Goal: Task Accomplishment & Management: Manage account settings

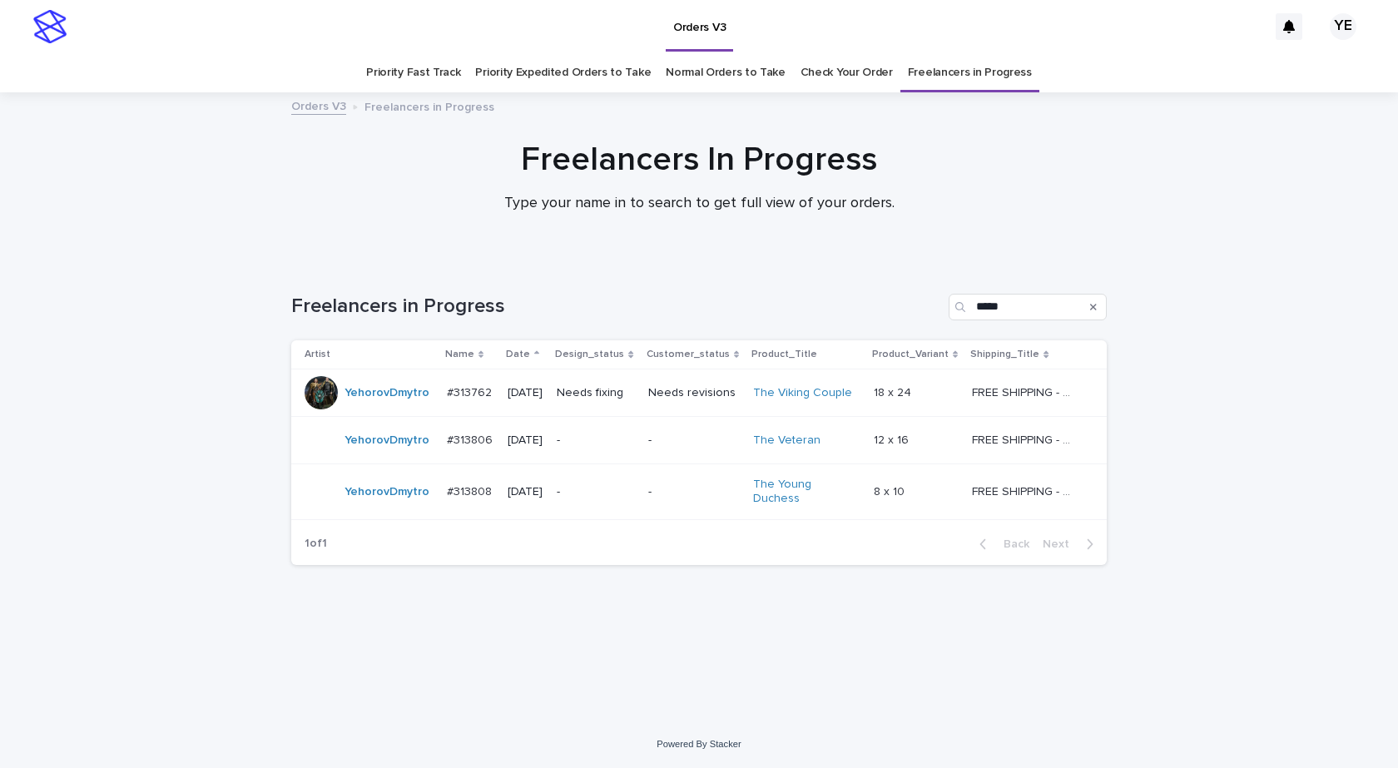
click at [370, 406] on div "YehorovDmytro" at bounding box center [387, 392] width 85 height 27
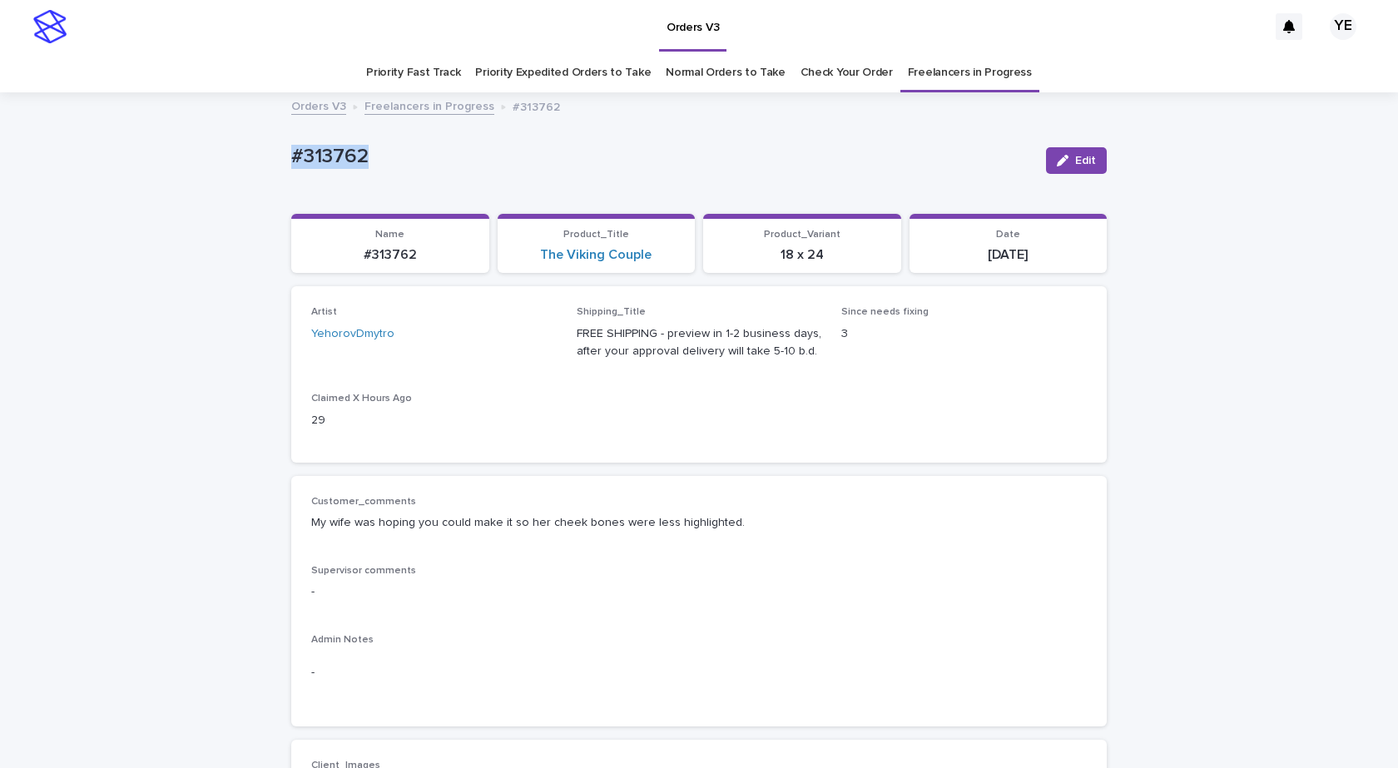
drag, startPoint x: 310, startPoint y: 161, endPoint x: 270, endPoint y: 158, distance: 40.0
copy p "#313762"
drag, startPoint x: 668, startPoint y: 515, endPoint x: 276, endPoint y: 520, distance: 392.0
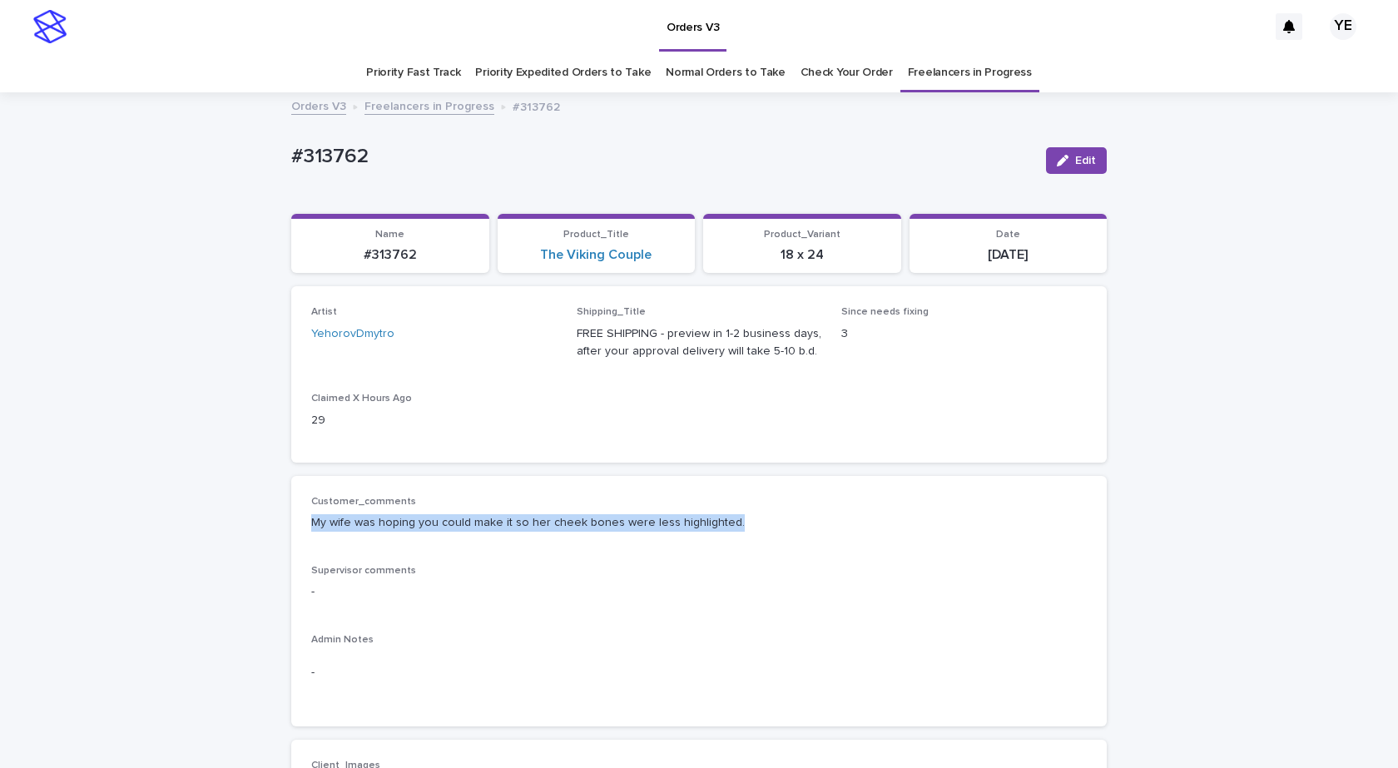
copy p "My wife was hoping you could make it so her cheek bones were less highlighted."
click at [1061, 158] on icon "button" at bounding box center [1063, 161] width 12 height 12
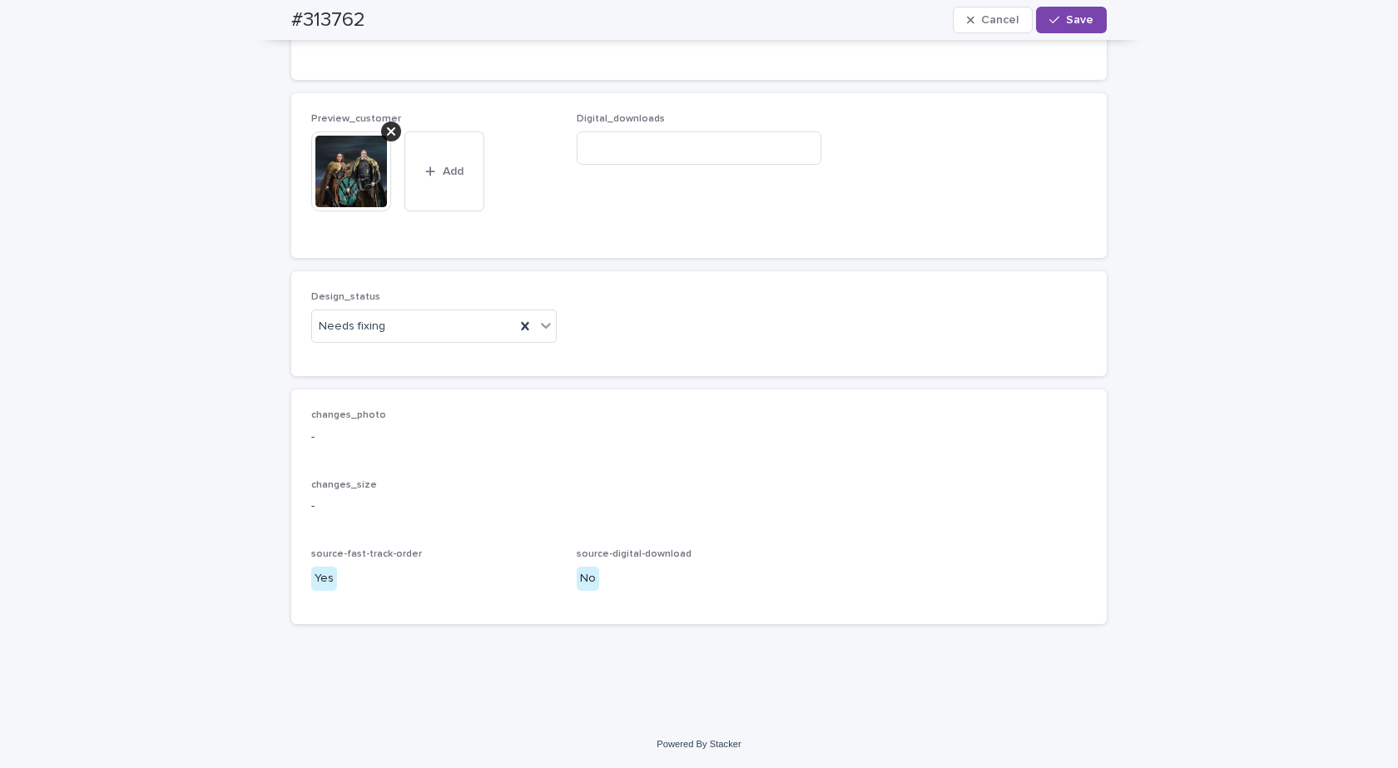
scroll to position [1222, 0]
click at [381, 130] on div at bounding box center [391, 131] width 20 height 20
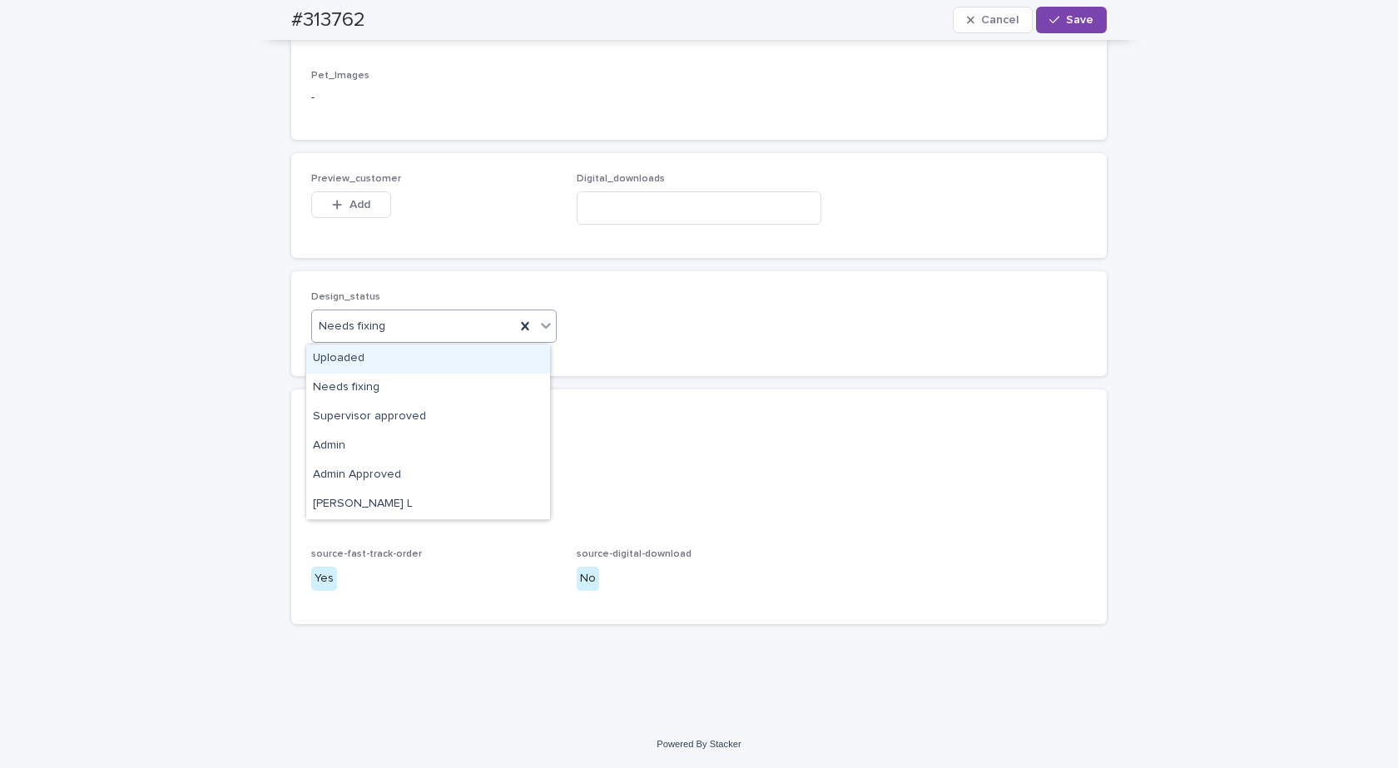
drag, startPoint x: 390, startPoint y: 325, endPoint x: 374, endPoint y: 340, distance: 21.2
click at [390, 326] on div "Needs fixing" at bounding box center [413, 326] width 203 height 27
click at [359, 354] on div "Uploaded" at bounding box center [428, 359] width 244 height 29
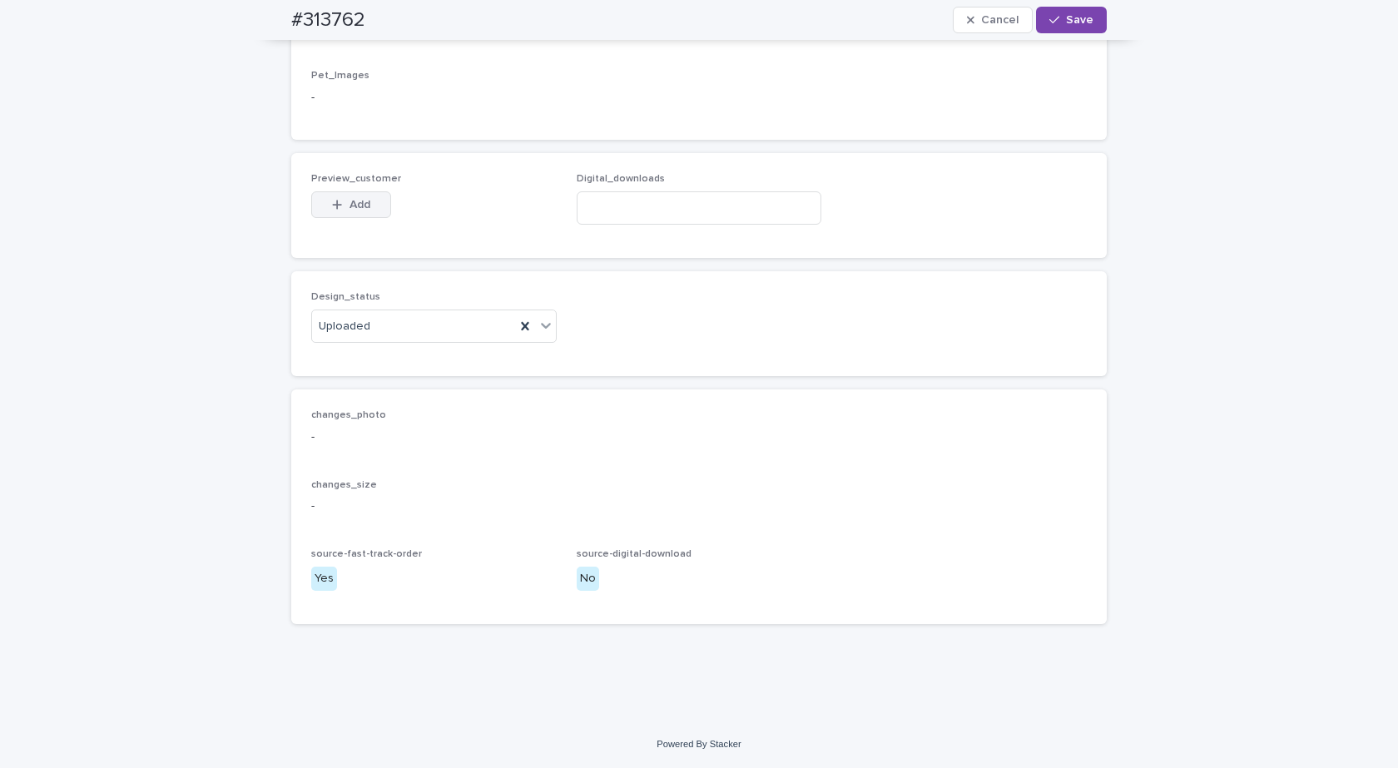
click at [355, 201] on span "Add" at bounding box center [360, 205] width 21 height 12
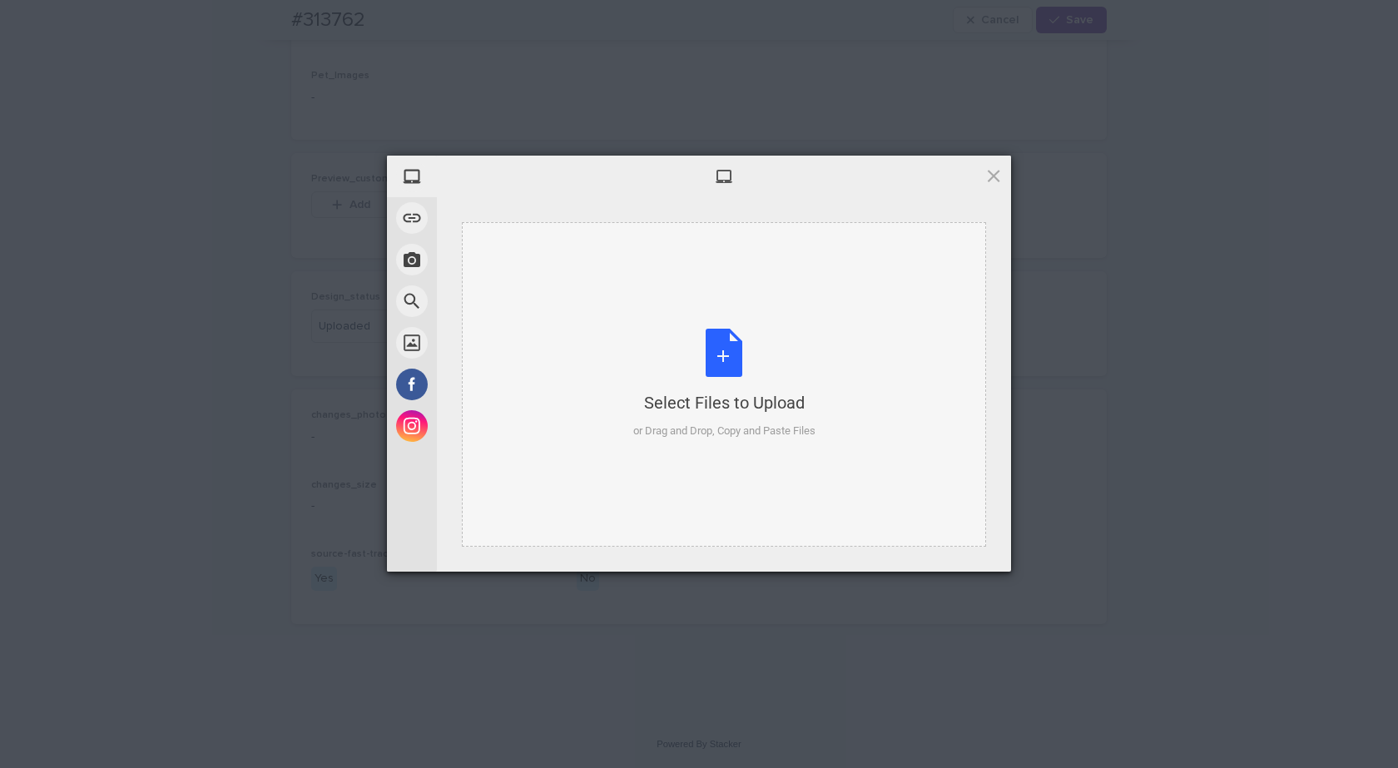
click at [727, 343] on div "Select Files to Upload or Drag and Drop, Copy and Paste Files" at bounding box center [724, 384] width 182 height 111
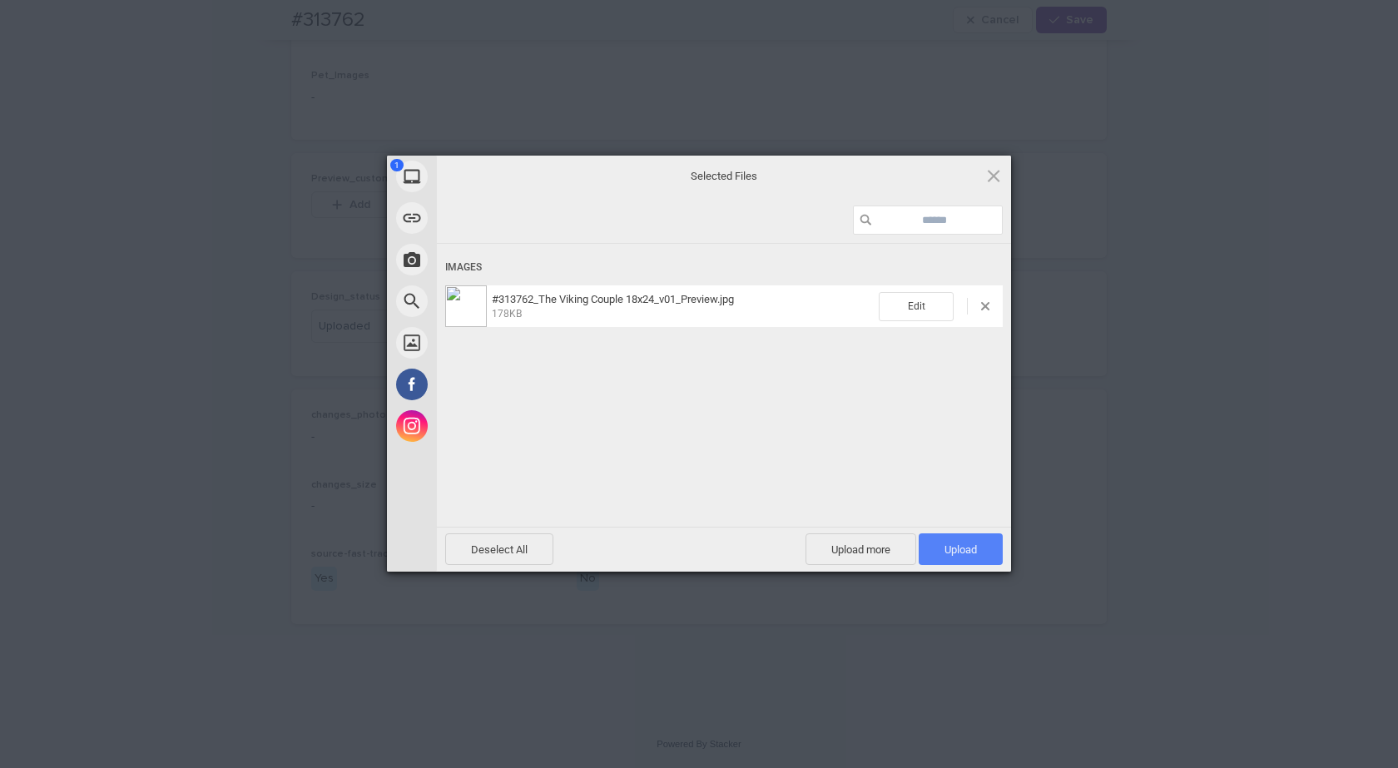
click at [940, 552] on span "Upload 1" at bounding box center [961, 549] width 84 height 32
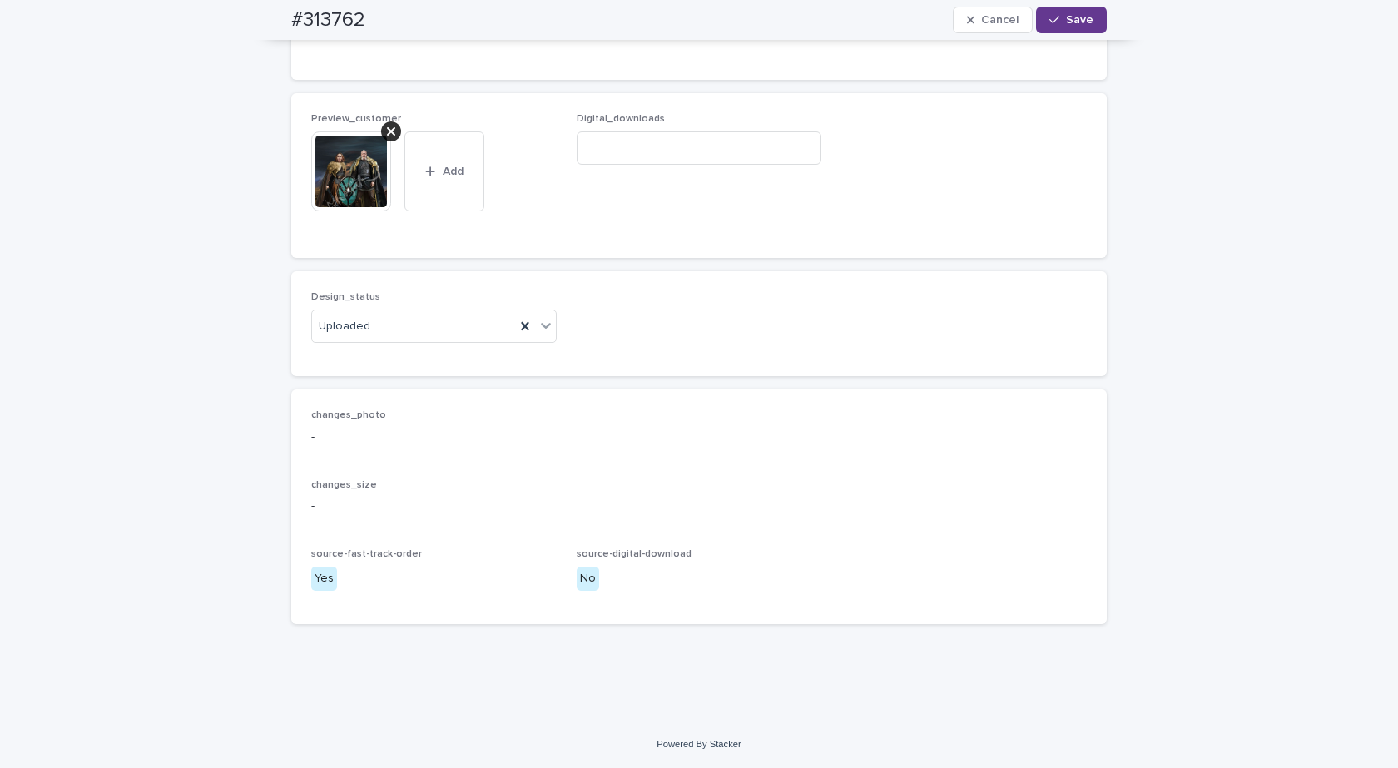
click at [1071, 18] on span "Save" at bounding box center [1079, 20] width 27 height 12
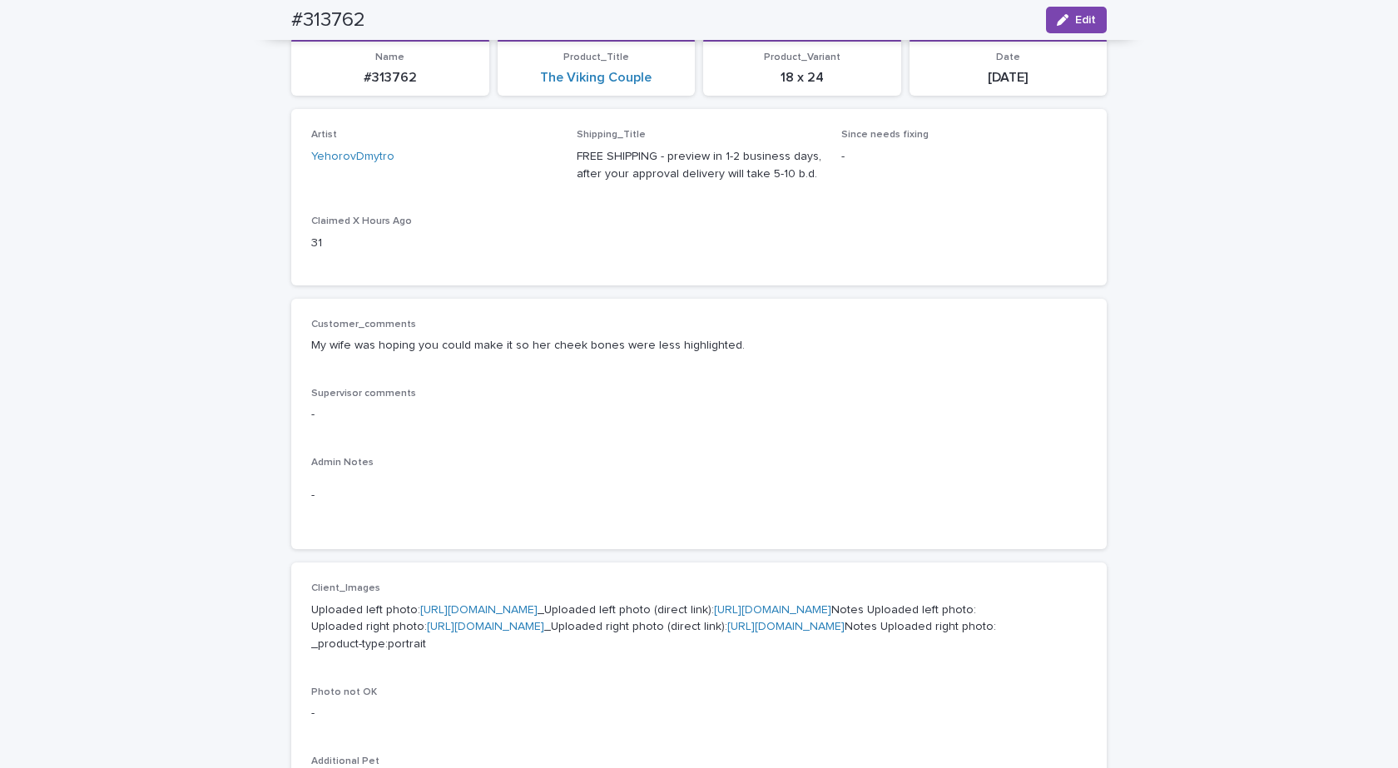
scroll to position [0, 0]
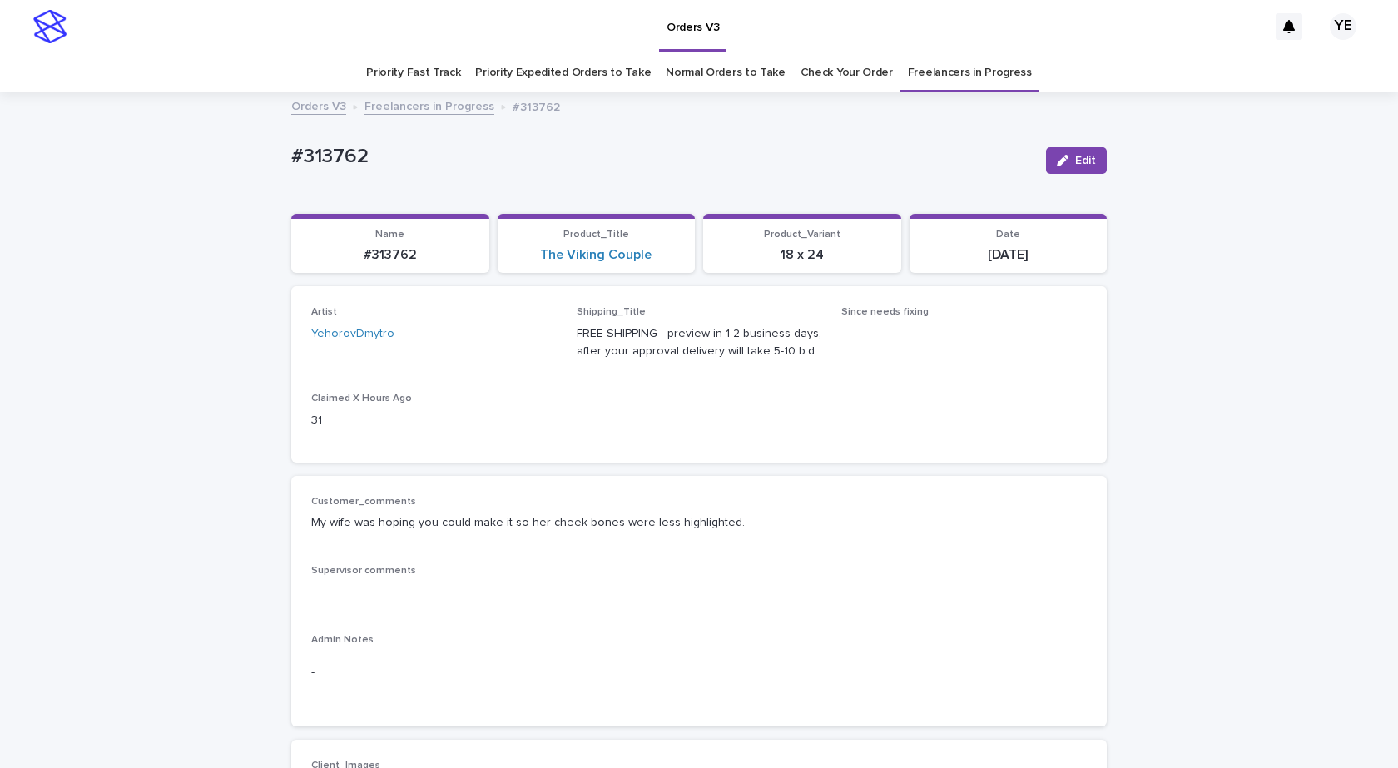
click at [400, 103] on link "Freelancers in Progress" at bounding box center [429, 105] width 130 height 19
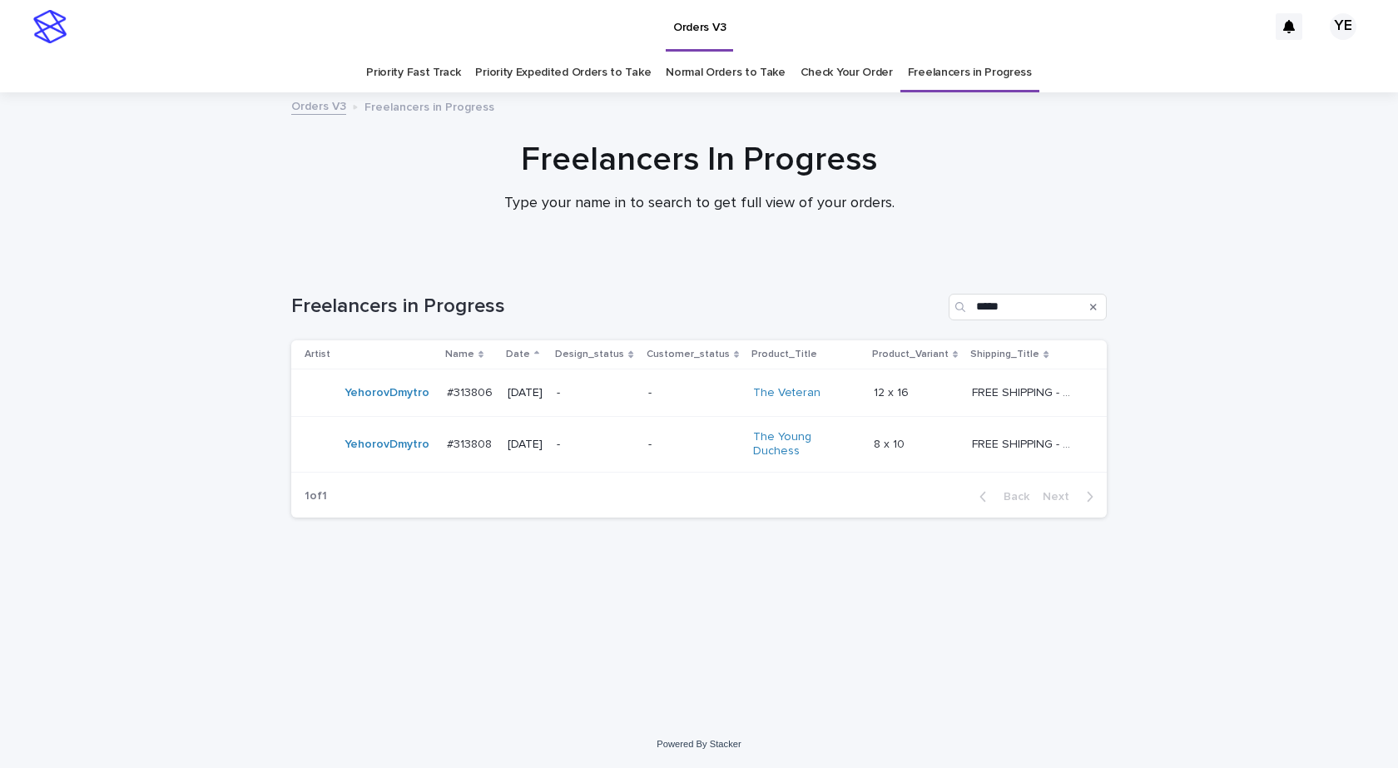
click at [379, 409] on div "YehorovDmytro" at bounding box center [369, 392] width 129 height 33
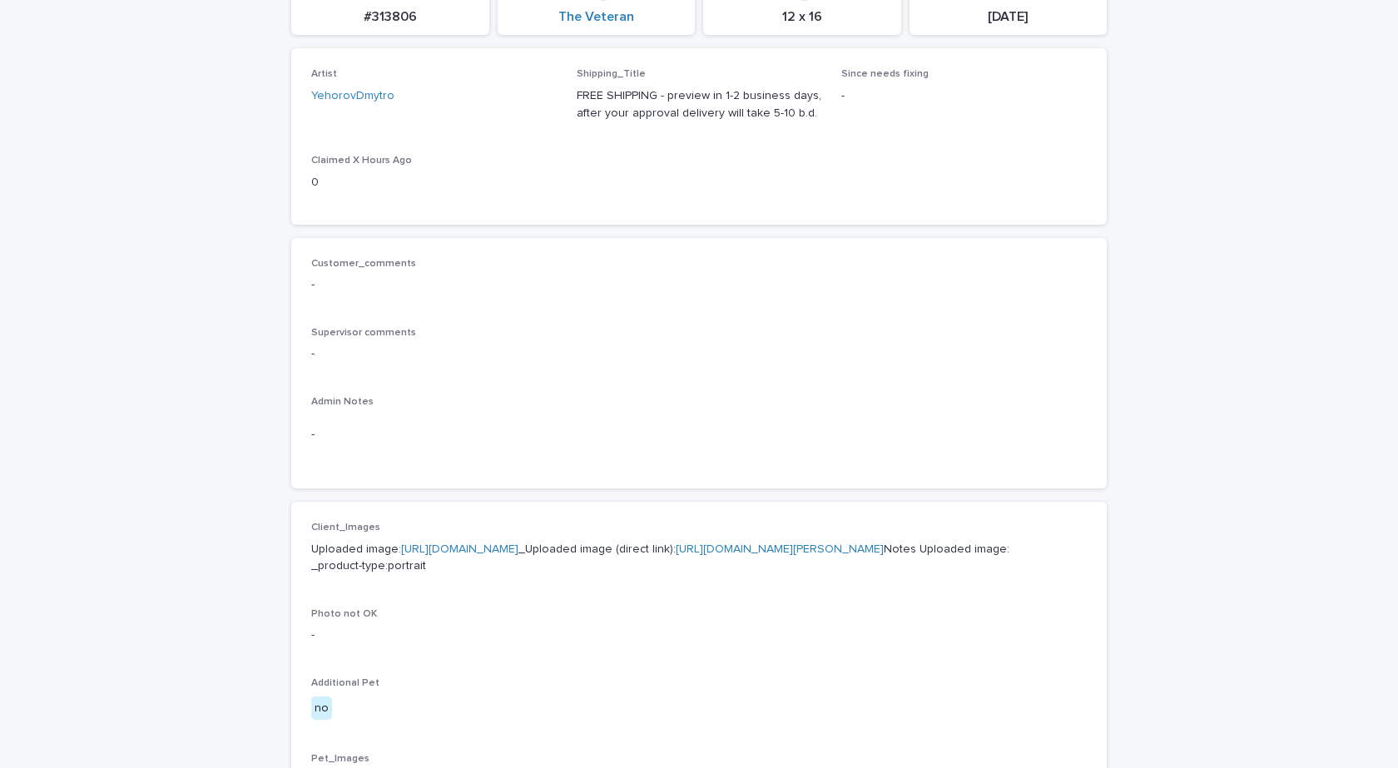
scroll to position [499, 0]
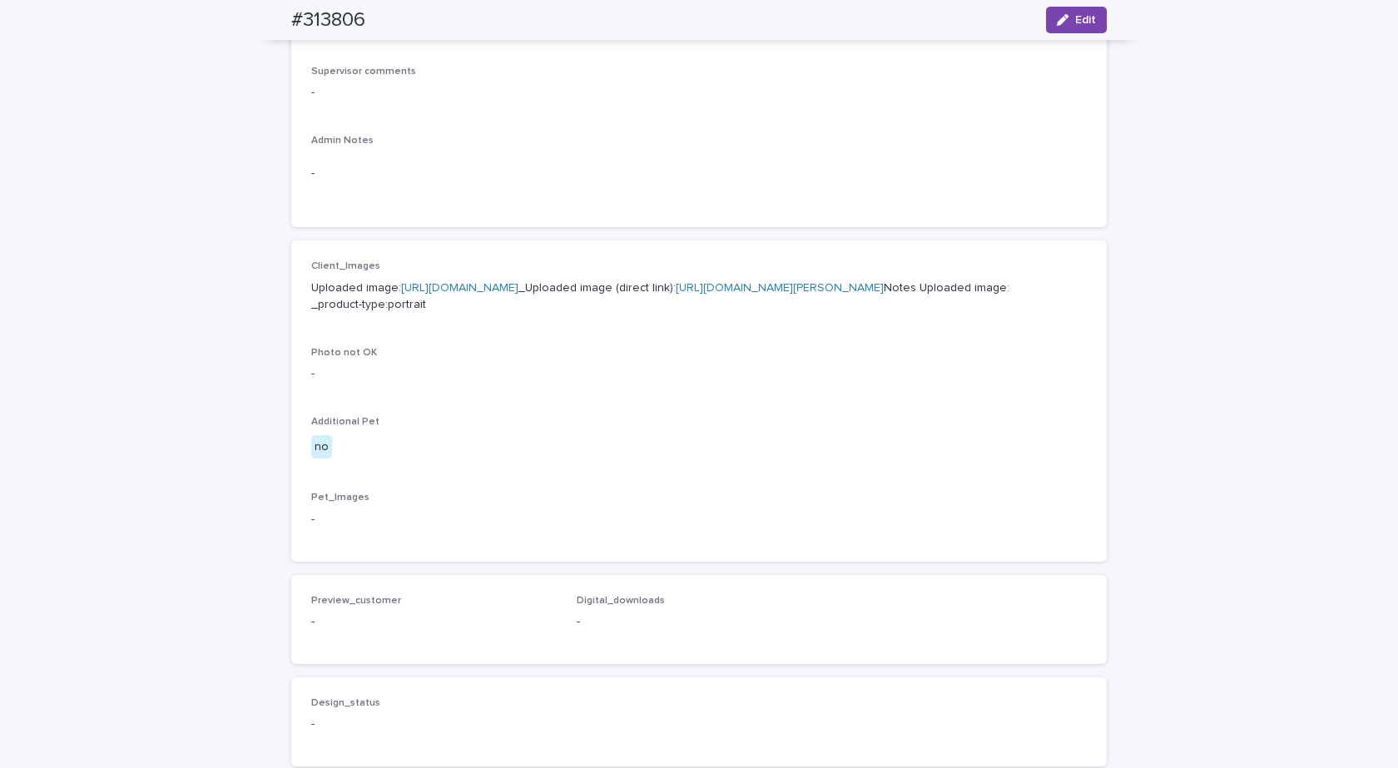
click at [495, 287] on link "https://cdn.shopify.com-uploadkit.app/s/files/1/0033/4807/0511/files/download.h…" at bounding box center [459, 288] width 117 height 12
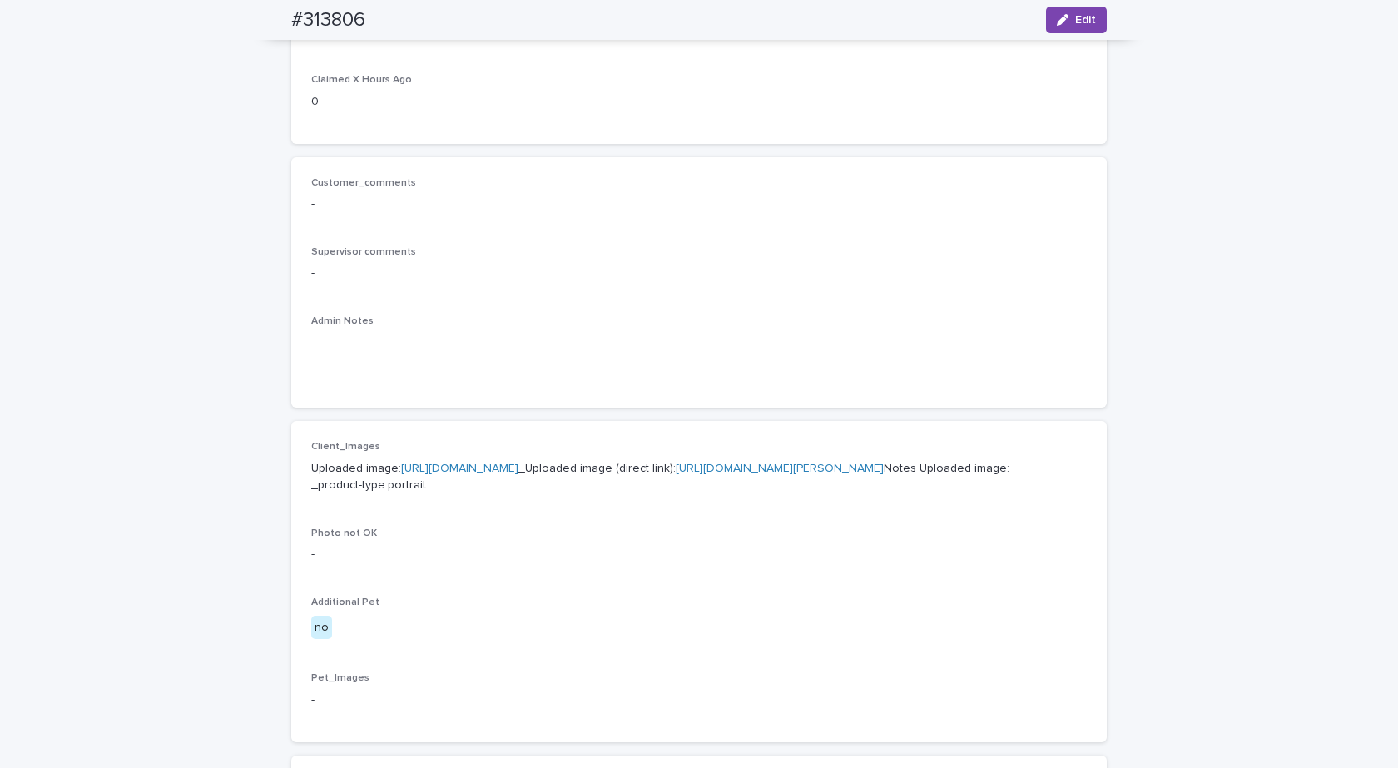
scroll to position [0, 0]
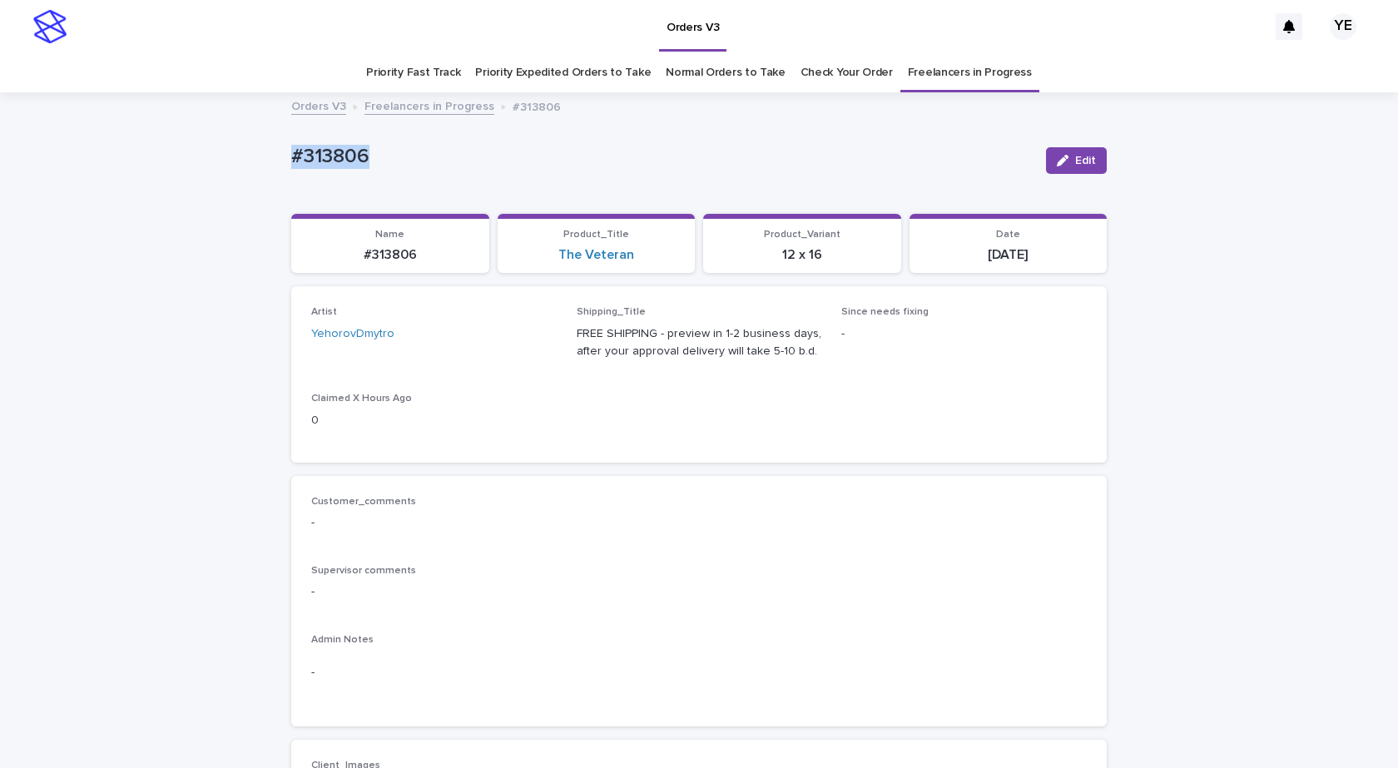
drag, startPoint x: 374, startPoint y: 146, endPoint x: 188, endPoint y: 133, distance: 186.8
copy p "#313806"
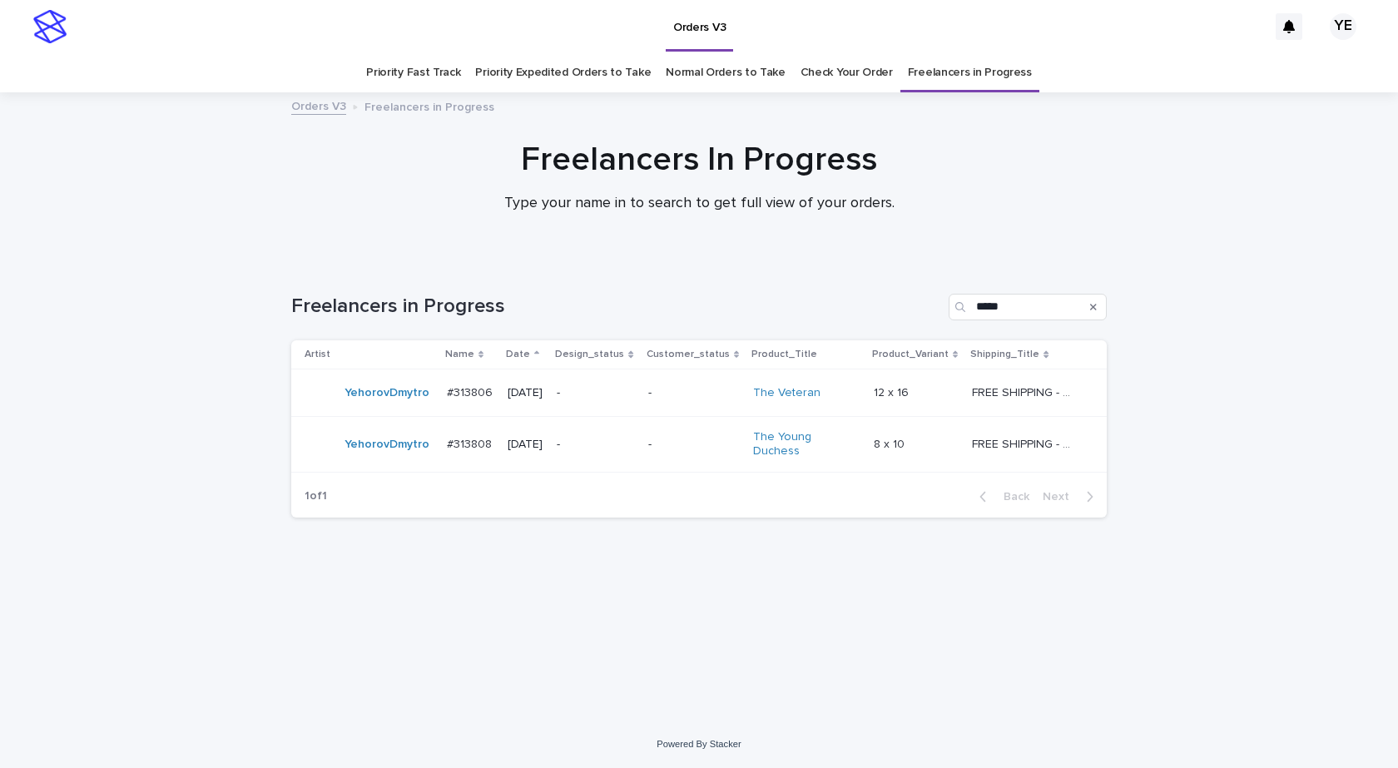
click at [399, 459] on td "YehorovDmytro" at bounding box center [365, 445] width 149 height 56
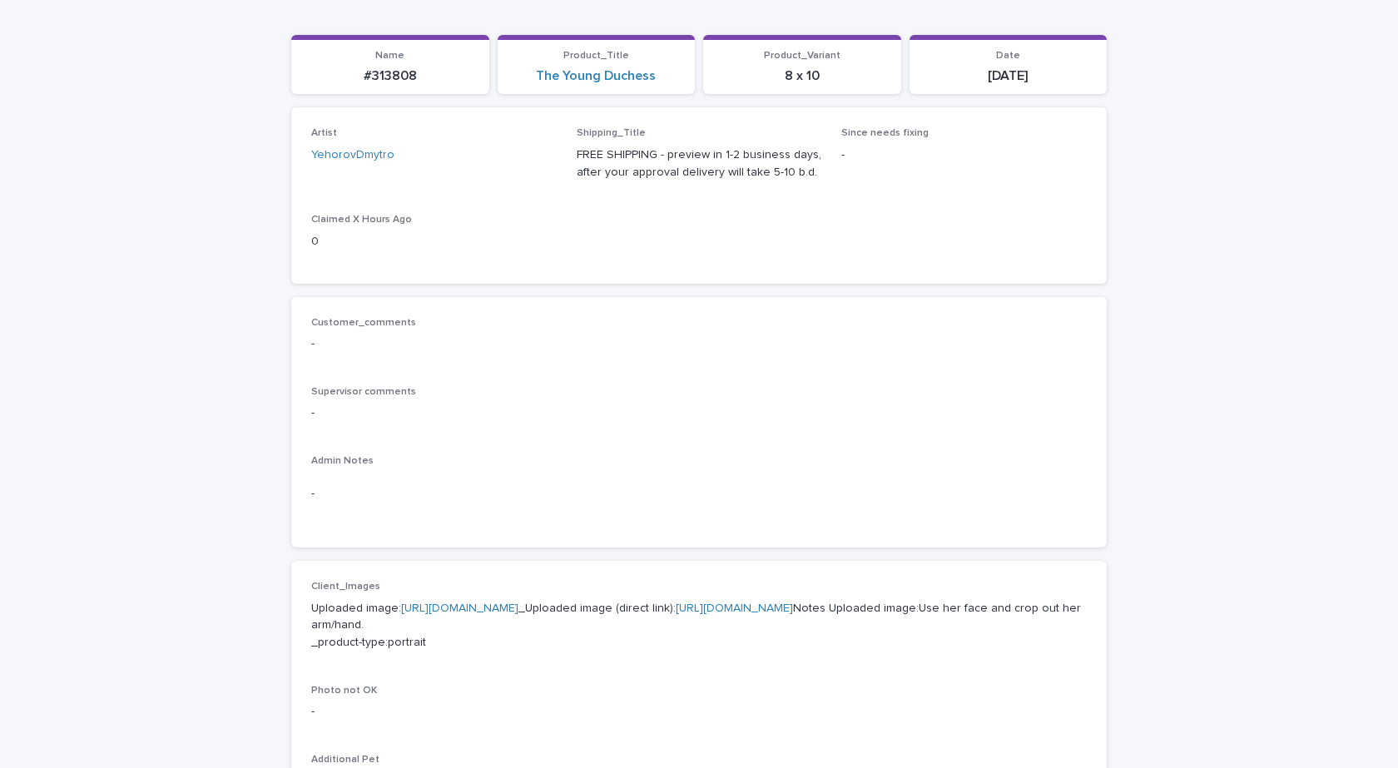
scroll to position [499, 0]
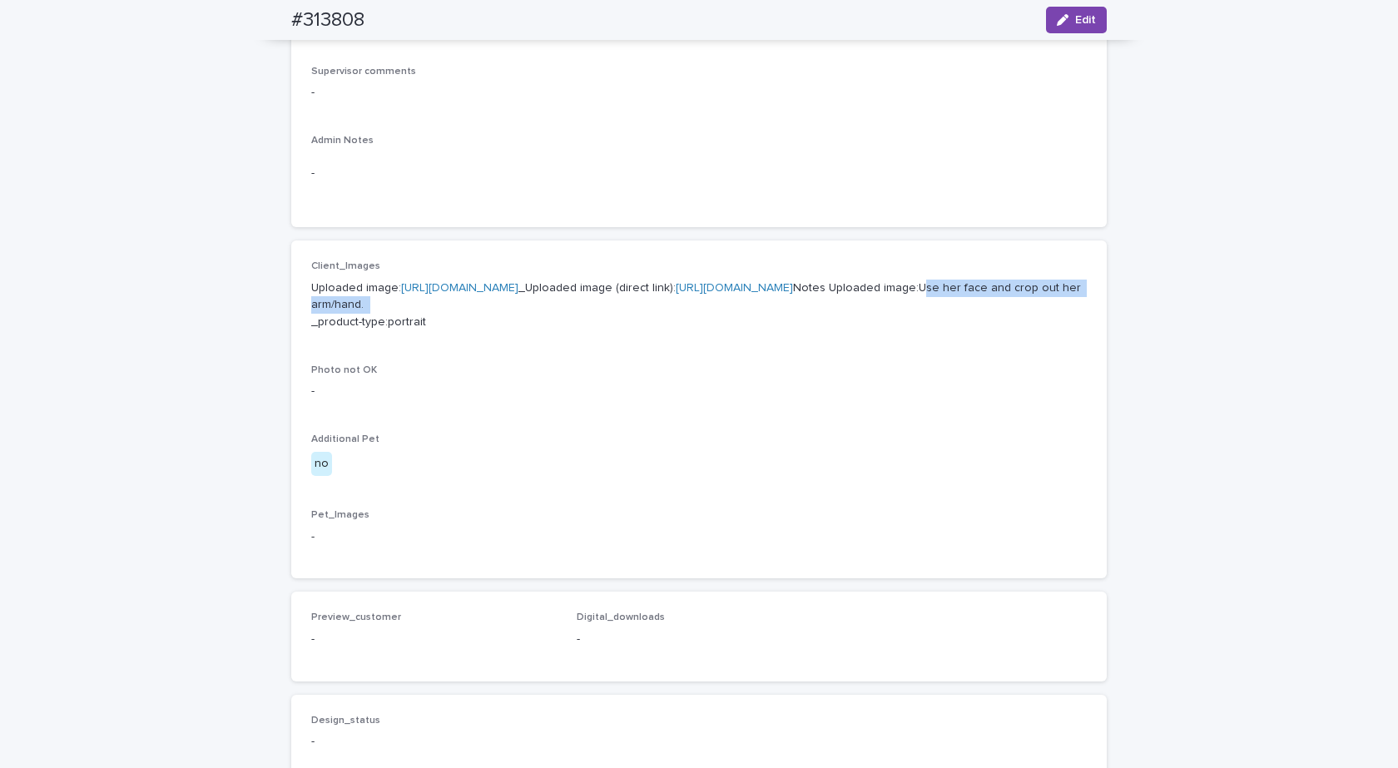
drag, startPoint x: 644, startPoint y: 393, endPoint x: 428, endPoint y: 396, distance: 216.4
click at [428, 331] on p "Uploaded image: https://cdn.shopify.com-uploadkit.app/s/files/1/0033/4807/0511/…" at bounding box center [699, 306] width 776 height 52
copy p "Use her face and crop out her arm/hand."
click at [490, 291] on link "https://cdn.shopify.com-uploadkit.app/s/files/1/0033/4807/0511/files/download.h…" at bounding box center [459, 288] width 117 height 12
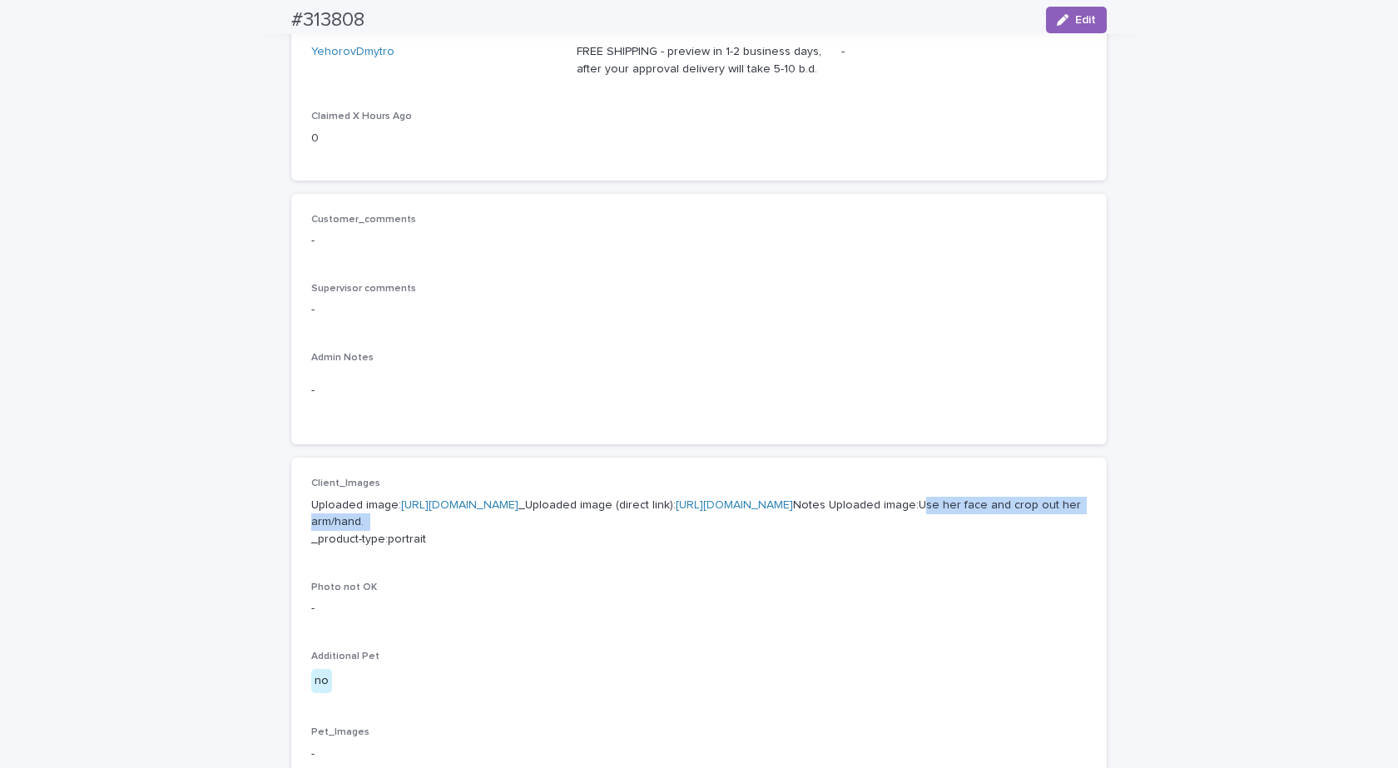
scroll to position [0, 0]
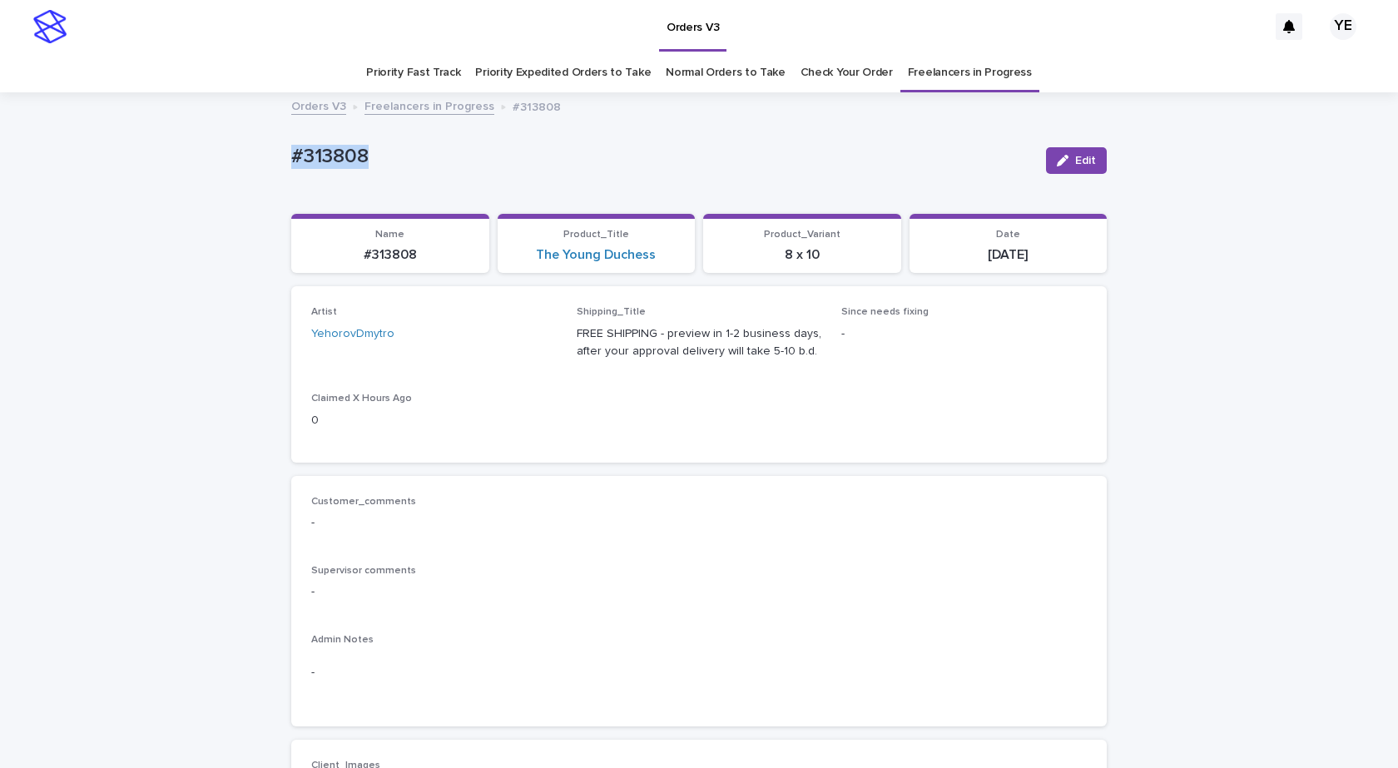
drag, startPoint x: 409, startPoint y: 158, endPoint x: 222, endPoint y: 146, distance: 186.8
copy p "#313808"
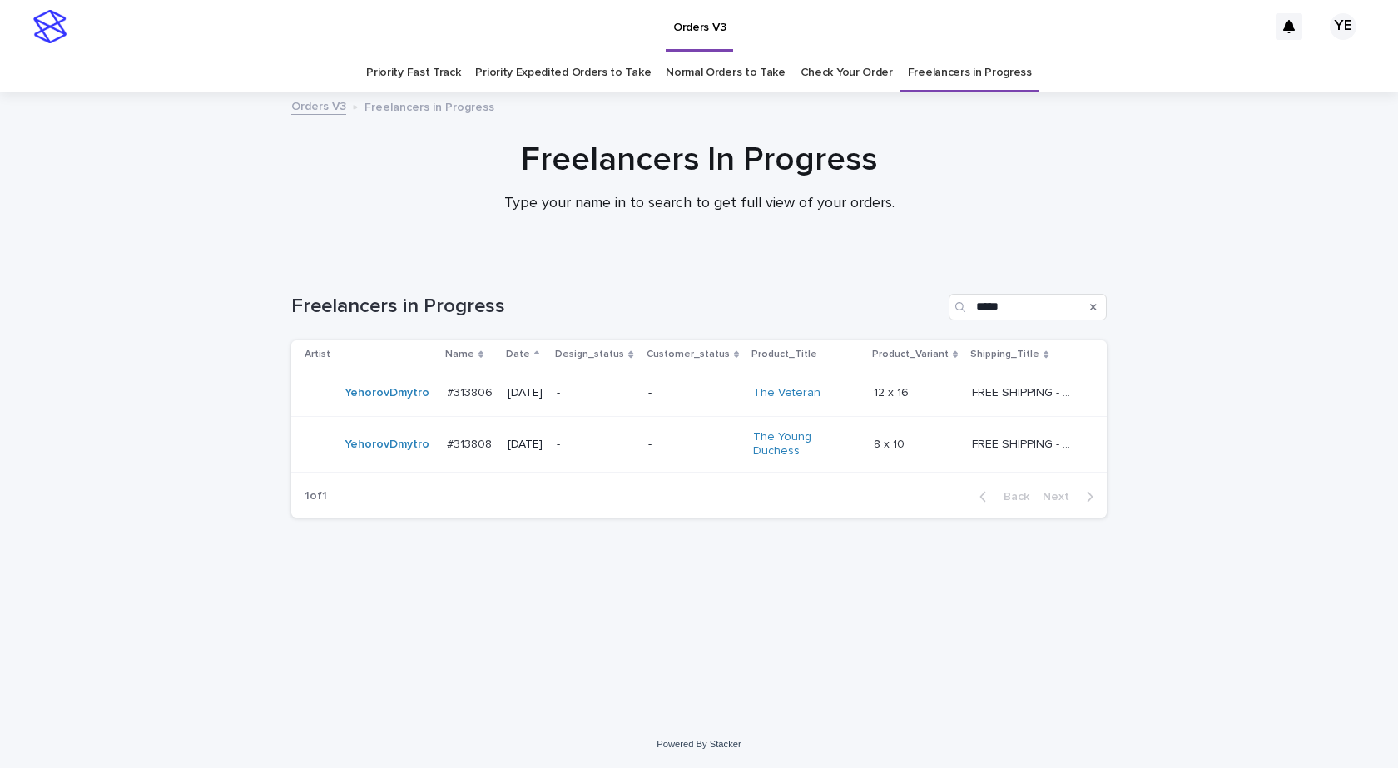
click at [376, 407] on div "YehorovDmytro" at bounding box center [369, 392] width 129 height 33
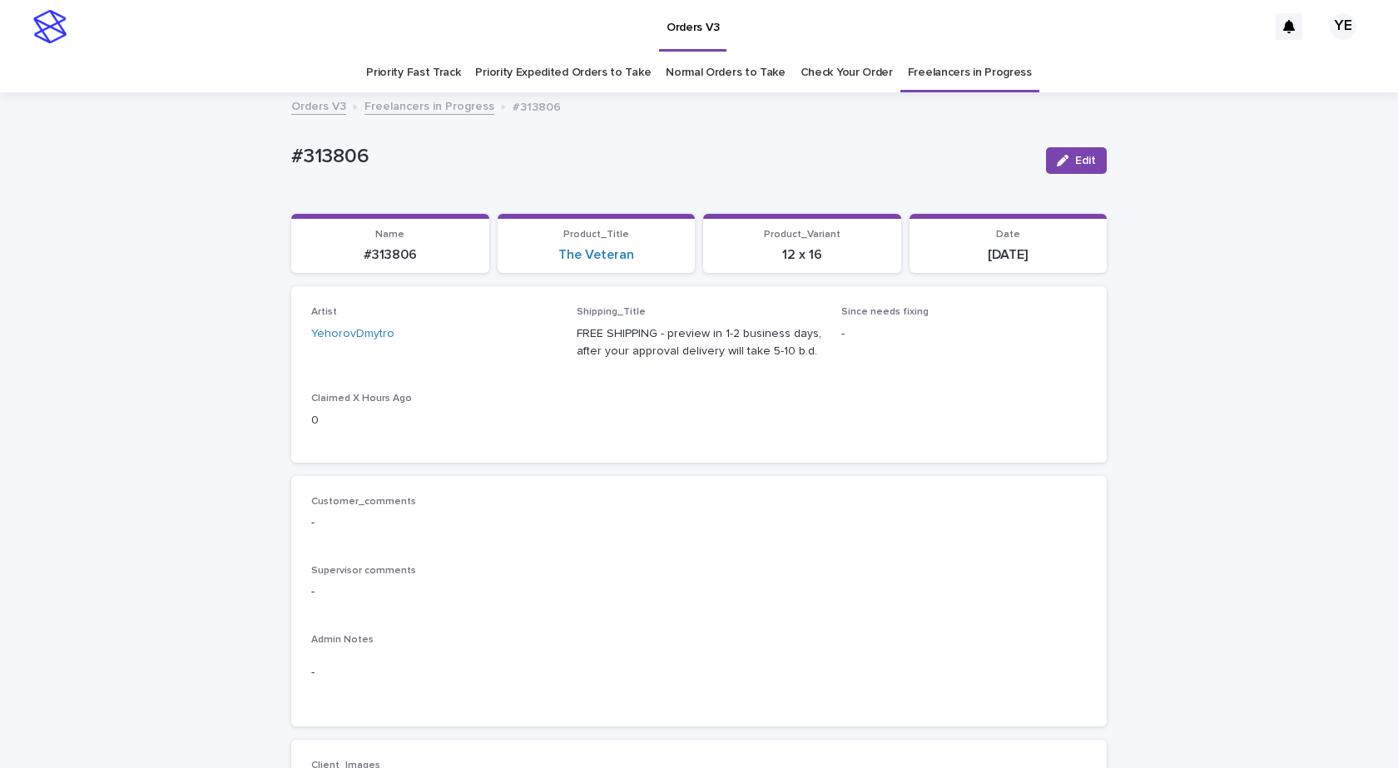
scroll to position [53, 0]
